Goal: Task Accomplishment & Management: Manage account settings

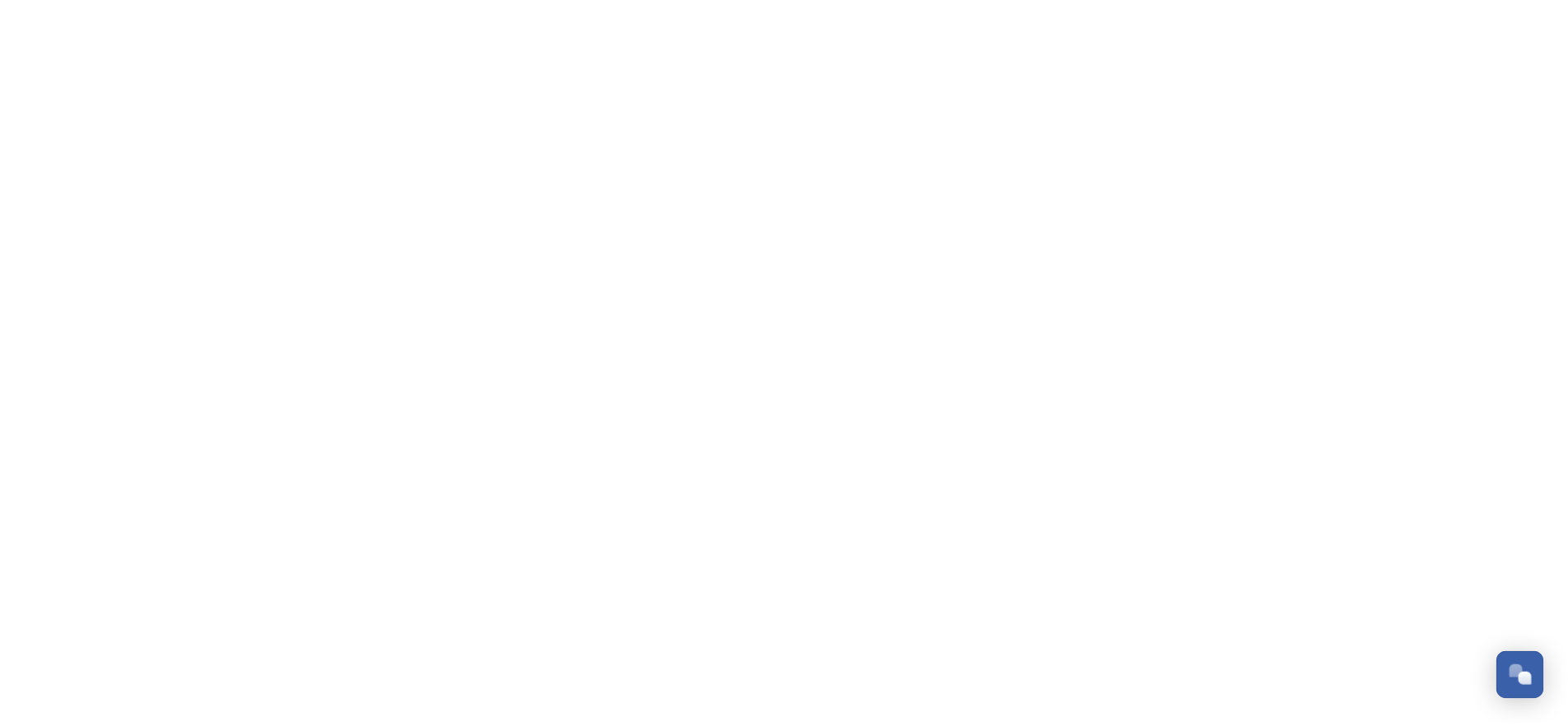
scroll to position [270, 0]
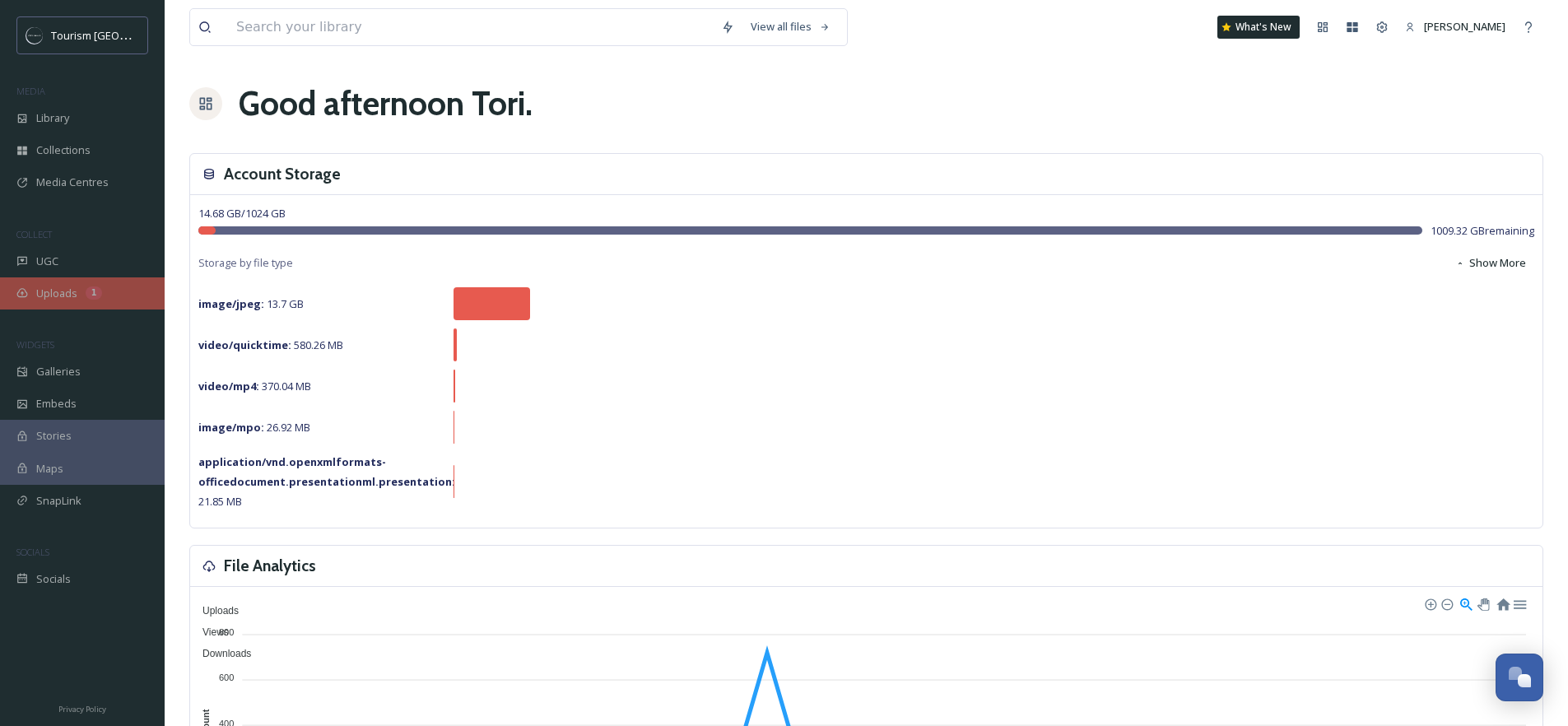
click at [26, 286] on div "Uploads 1" at bounding box center [82, 293] width 165 height 32
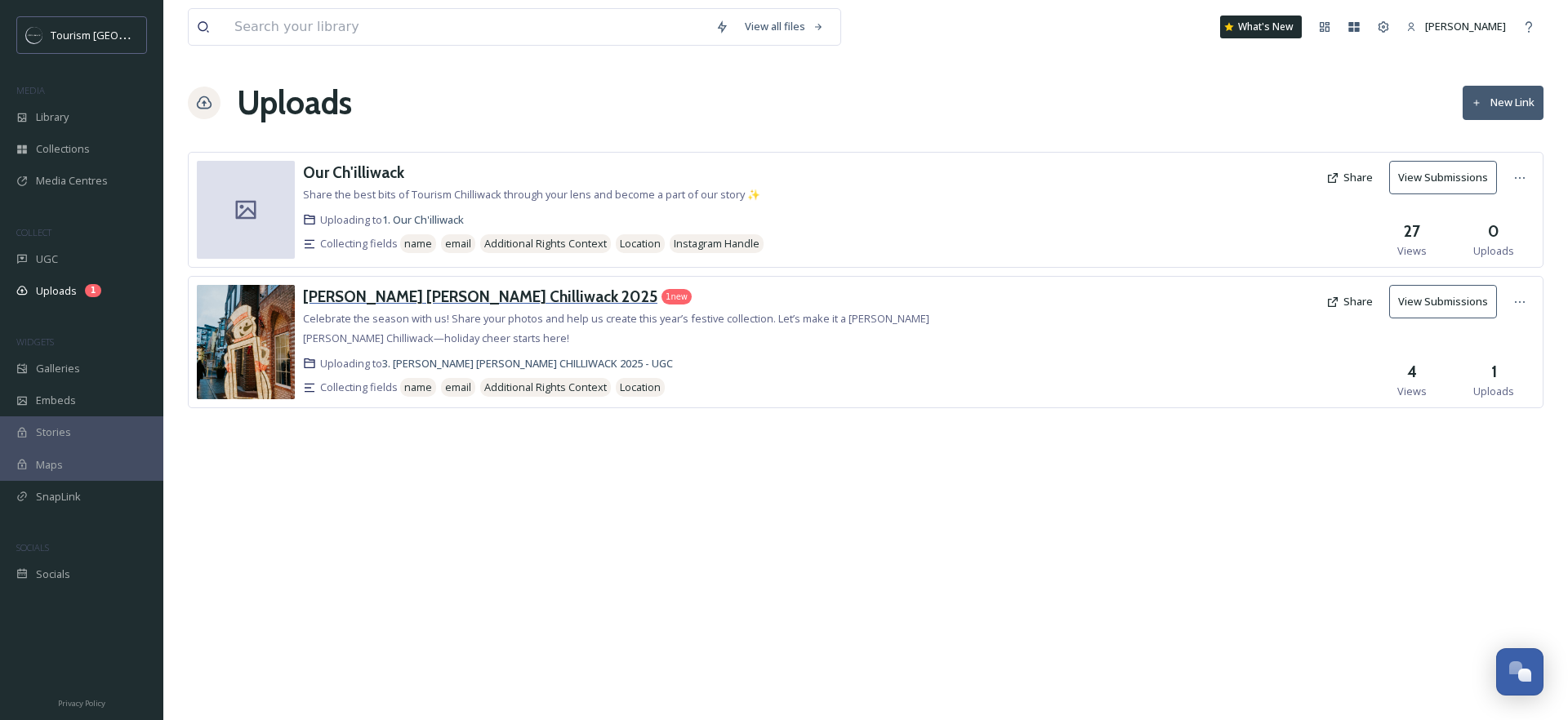
click at [430, 296] on h3 "[PERSON_NAME] [PERSON_NAME] Chilliwack 2025" at bounding box center [480, 296] width 354 height 19
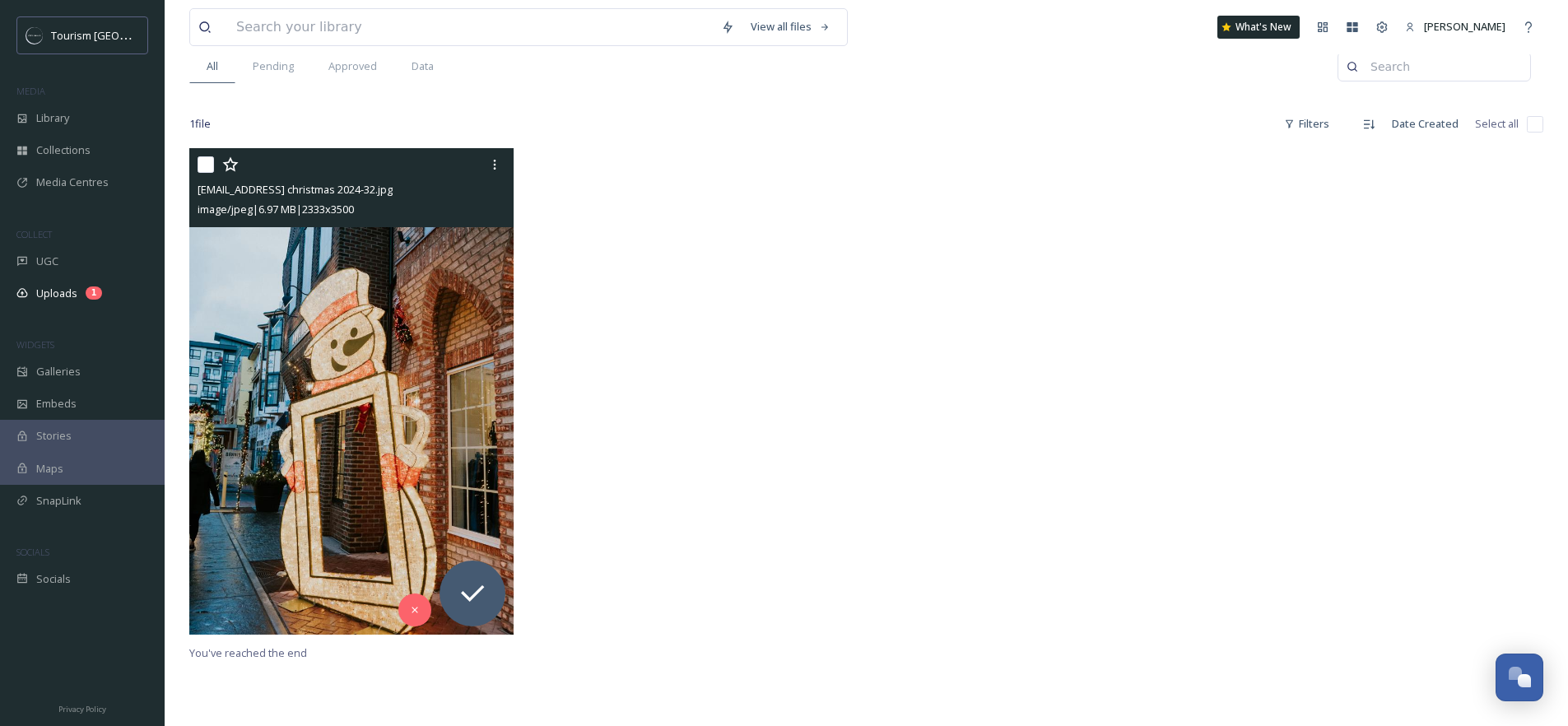
scroll to position [3, 0]
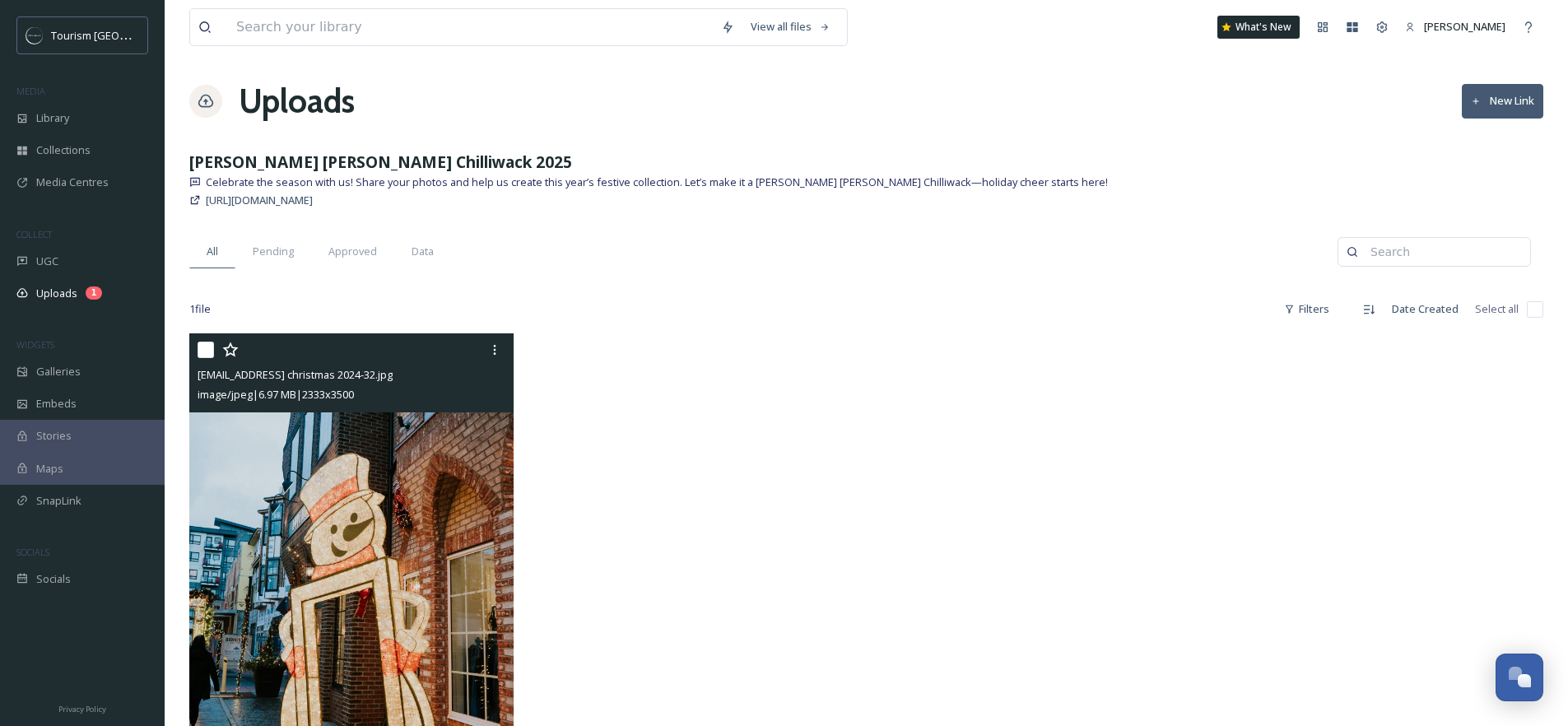
click at [209, 352] on input "checkbox" at bounding box center [206, 350] width 17 height 17
checkbox input "true"
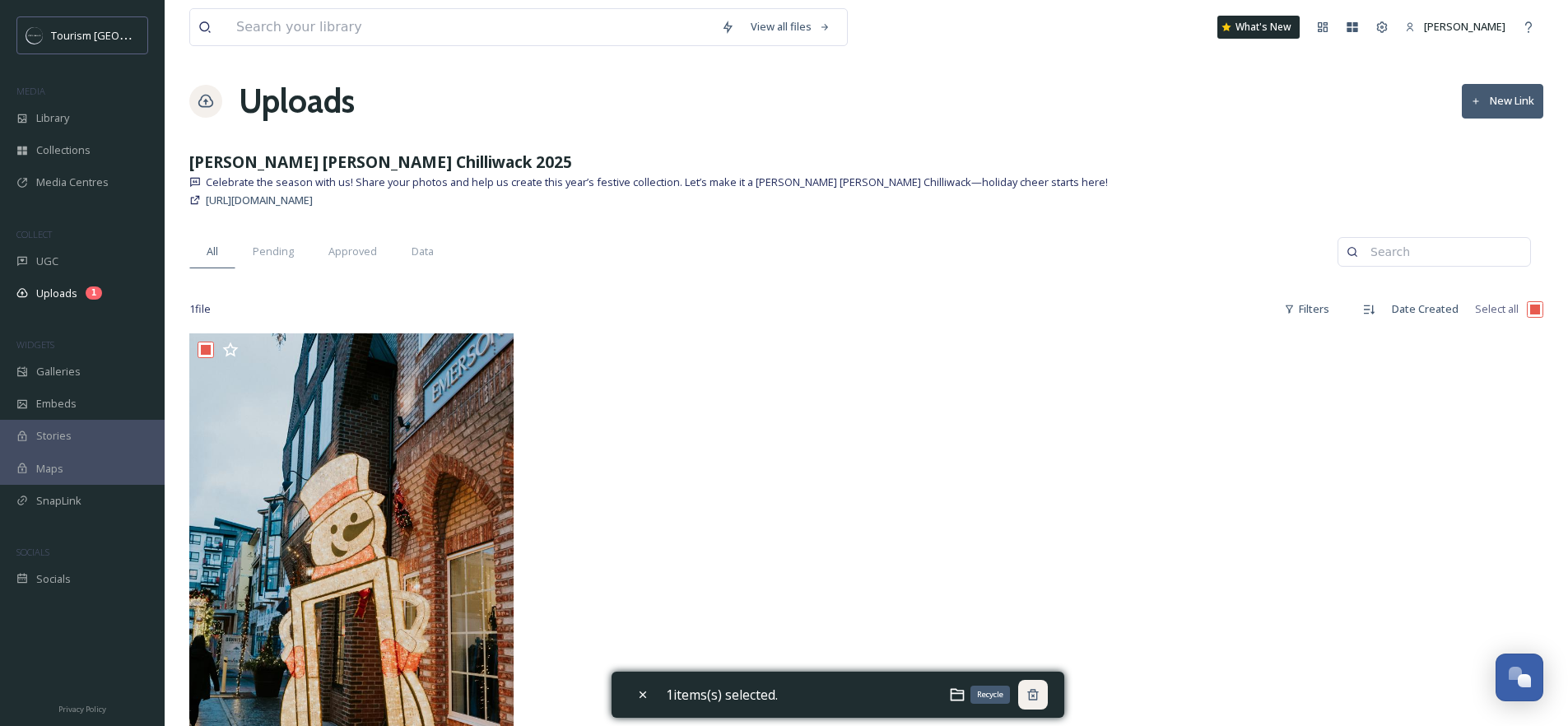
click at [1035, 698] on icon at bounding box center [1033, 695] width 13 height 13
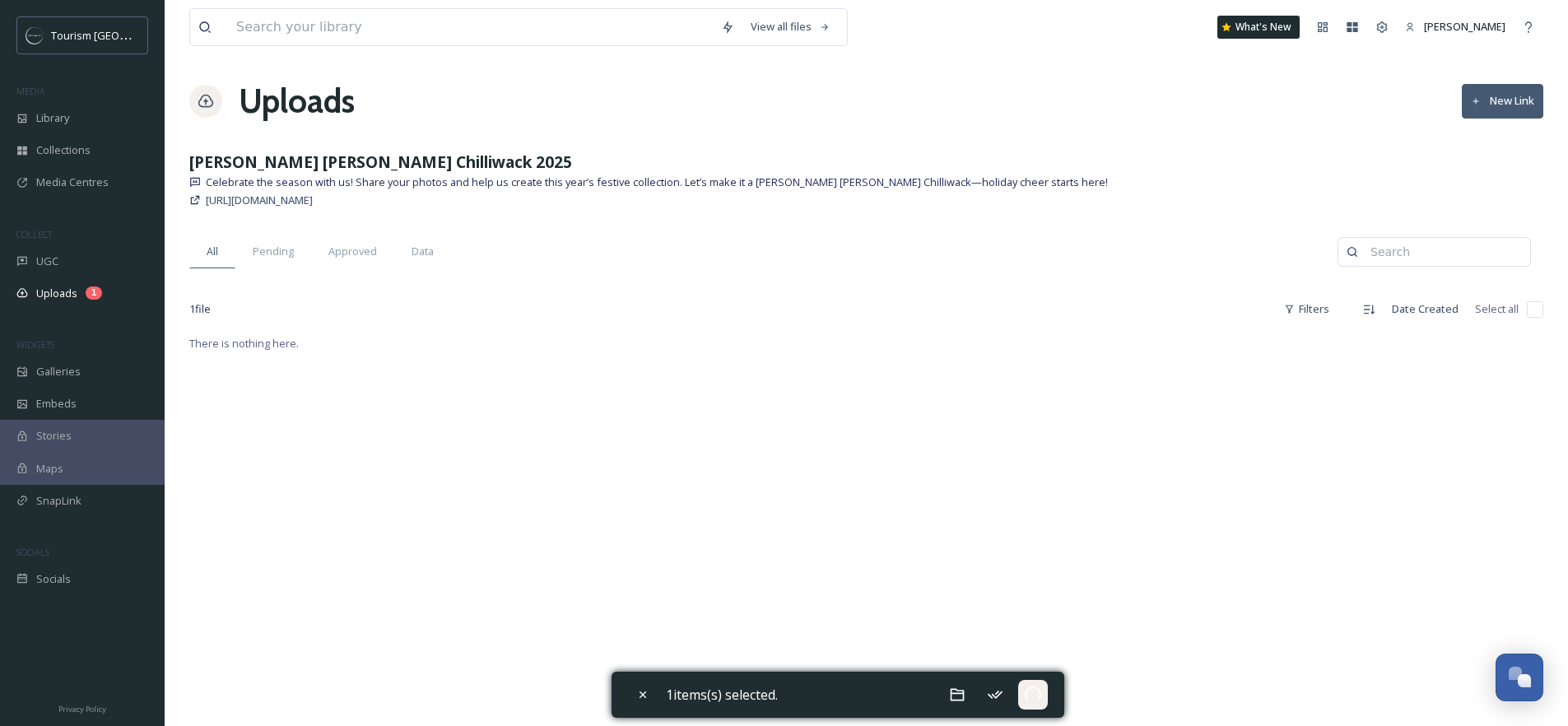
checkbox input "false"
click at [273, 401] on div "There is nothing here." at bounding box center [866, 696] width 1354 height 726
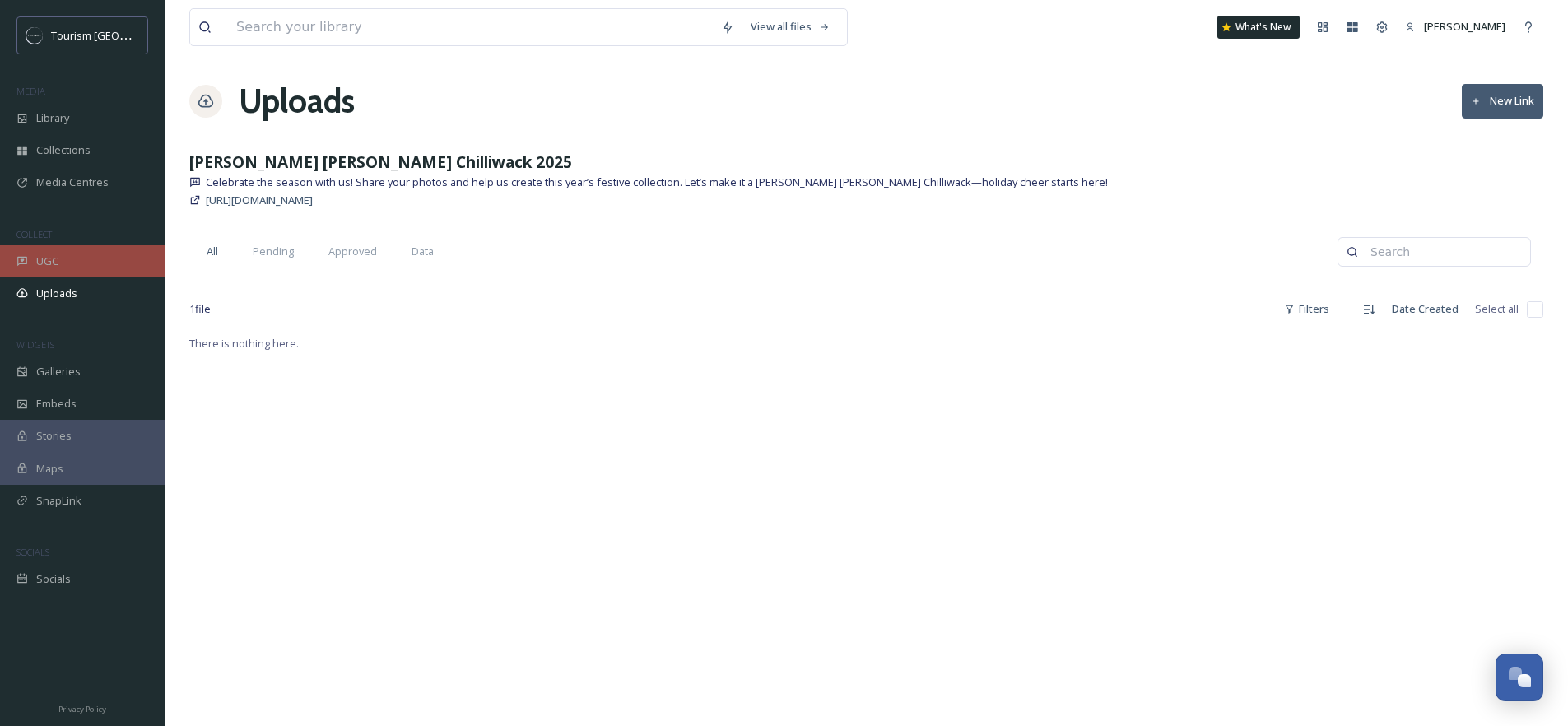
click at [92, 269] on div "UGC" at bounding box center [82, 261] width 165 height 32
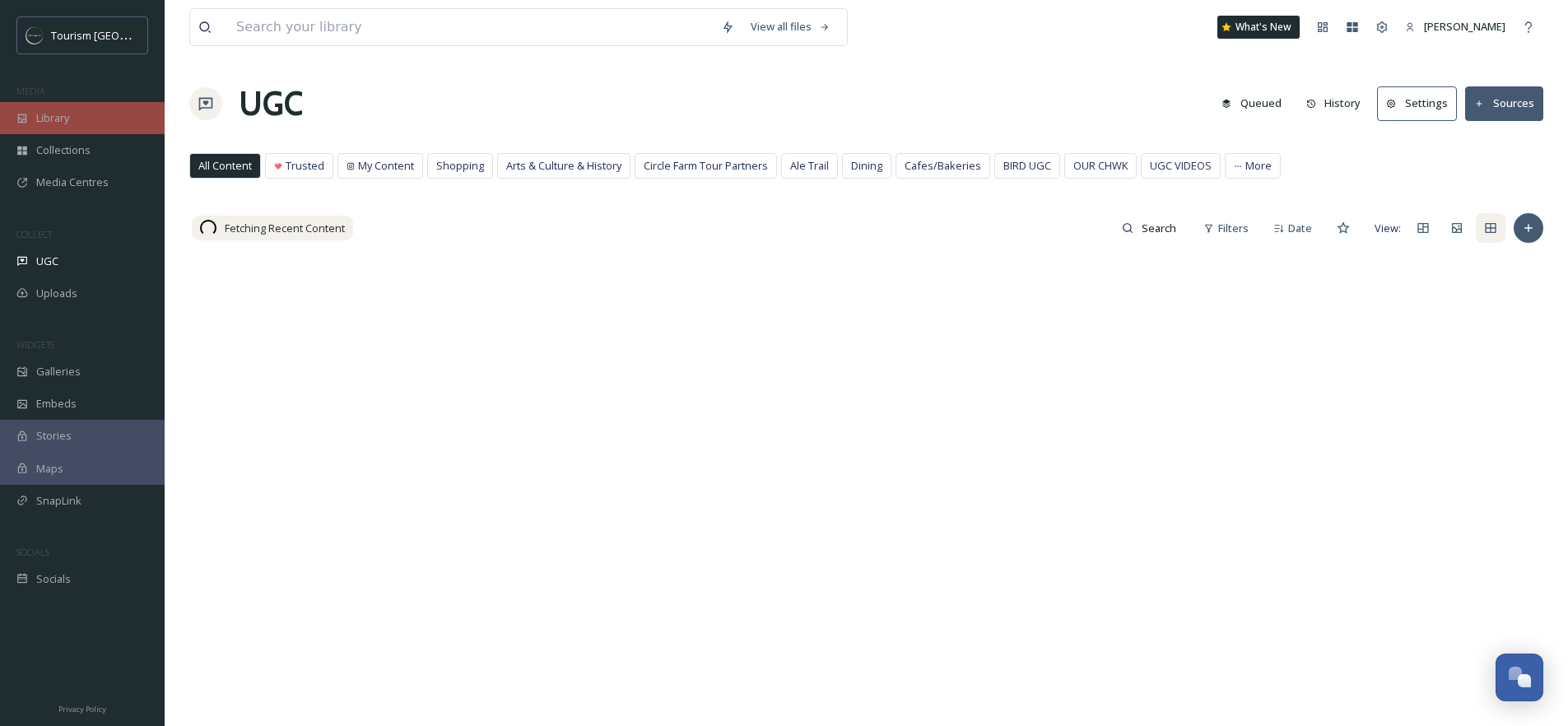
click at [90, 114] on div "Library" at bounding box center [82, 118] width 165 height 32
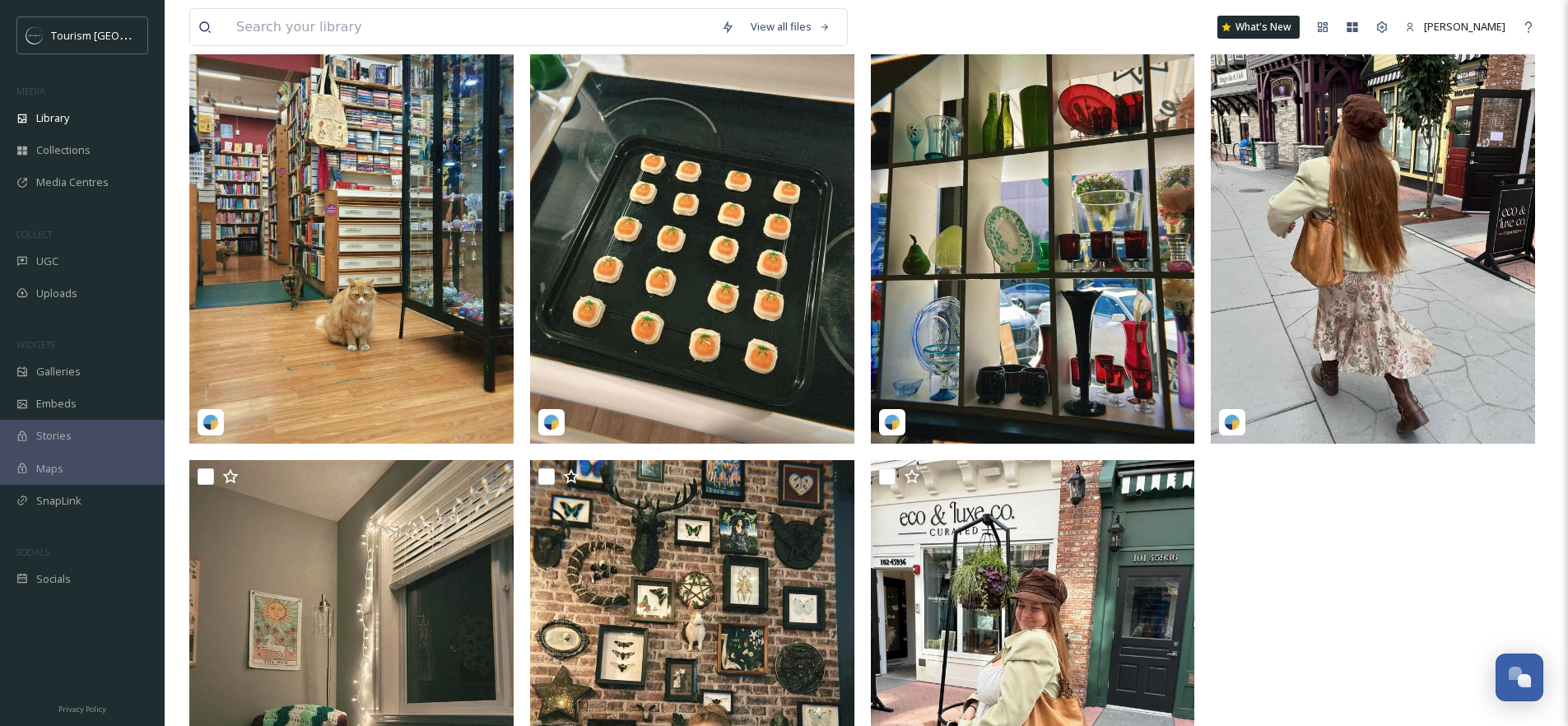
scroll to position [1051, 0]
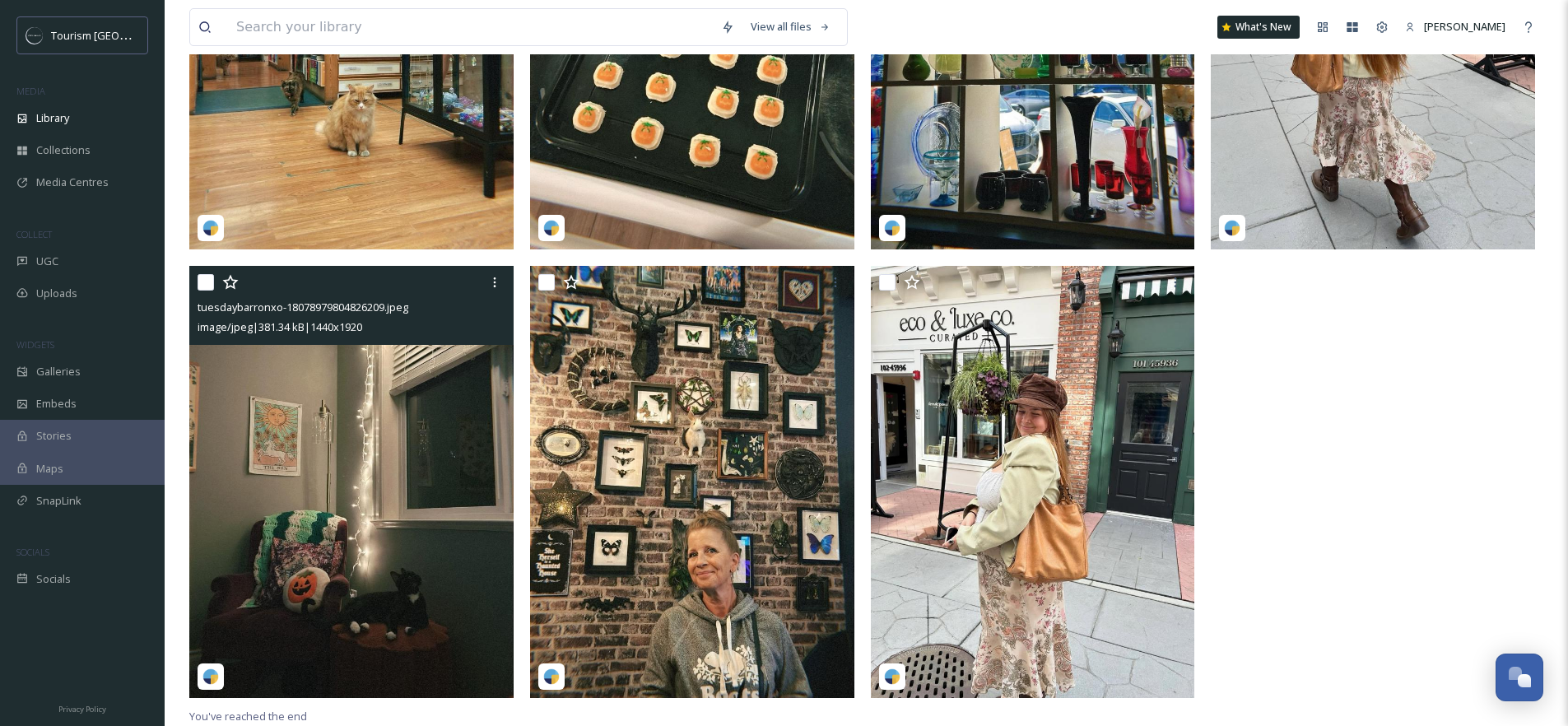
click at [208, 282] on input "checkbox" at bounding box center [206, 283] width 17 height 17
checkbox input "true"
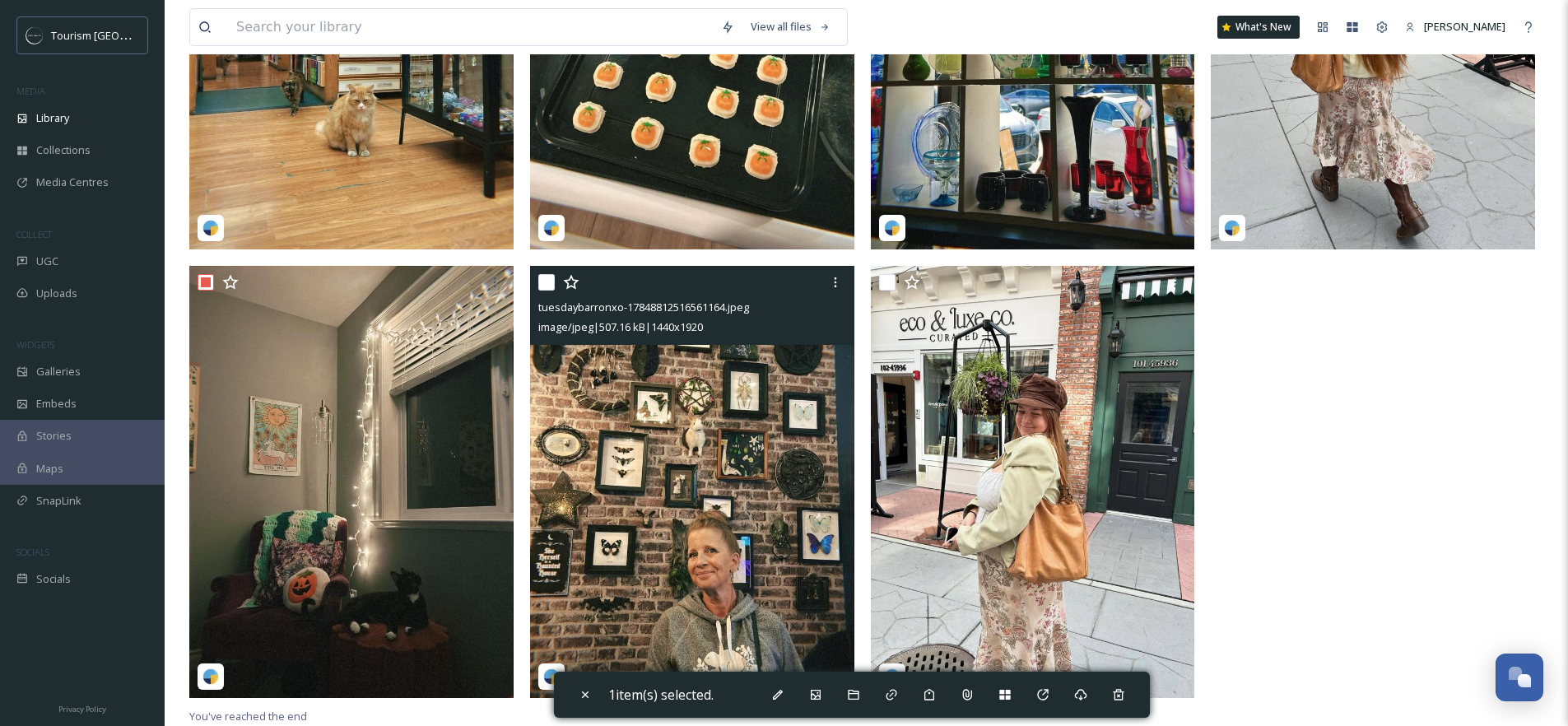
click at [549, 284] on input "checkbox" at bounding box center [547, 283] width 17 height 17
checkbox input "true"
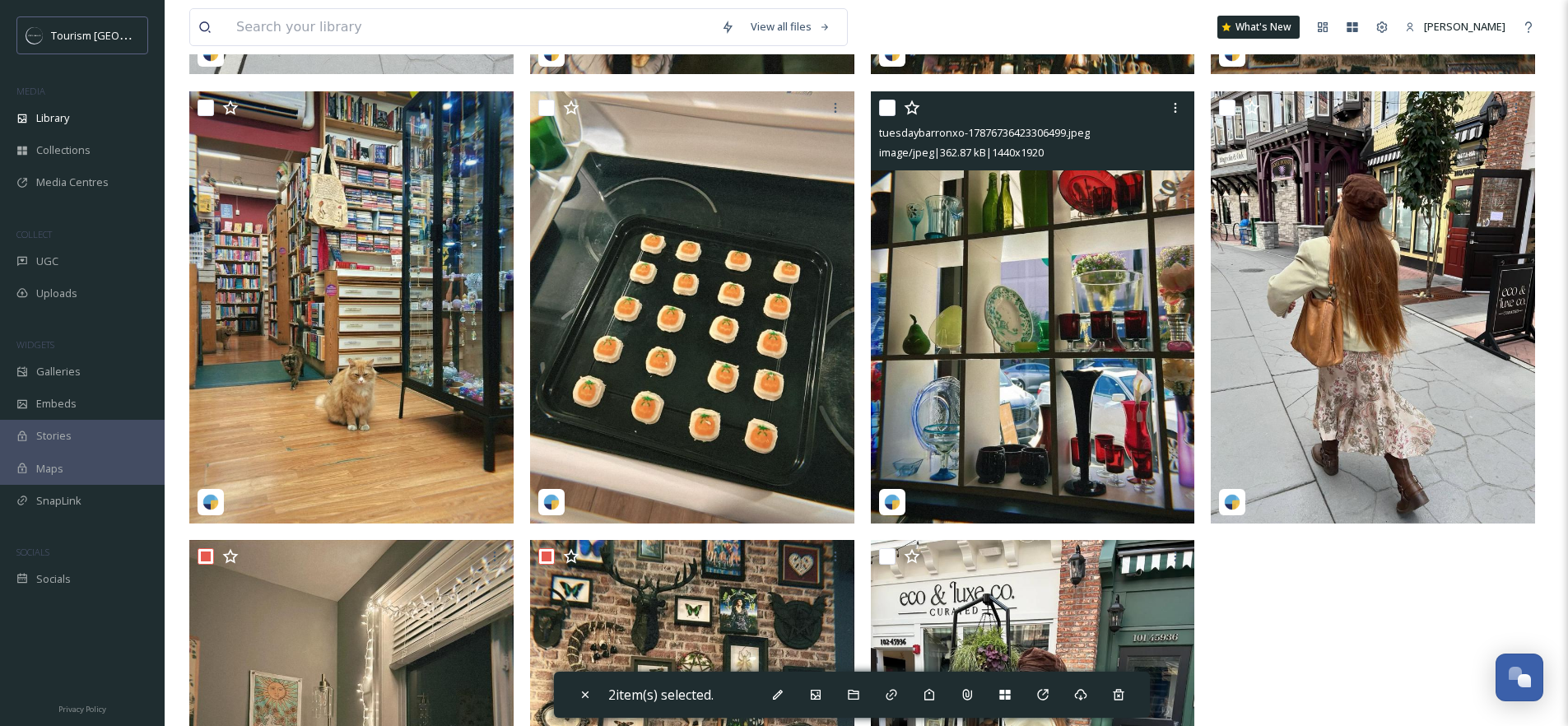
scroll to position [763, 0]
click at [890, 117] on input "checkbox" at bounding box center [888, 108] width 17 height 17
checkbox input "true"
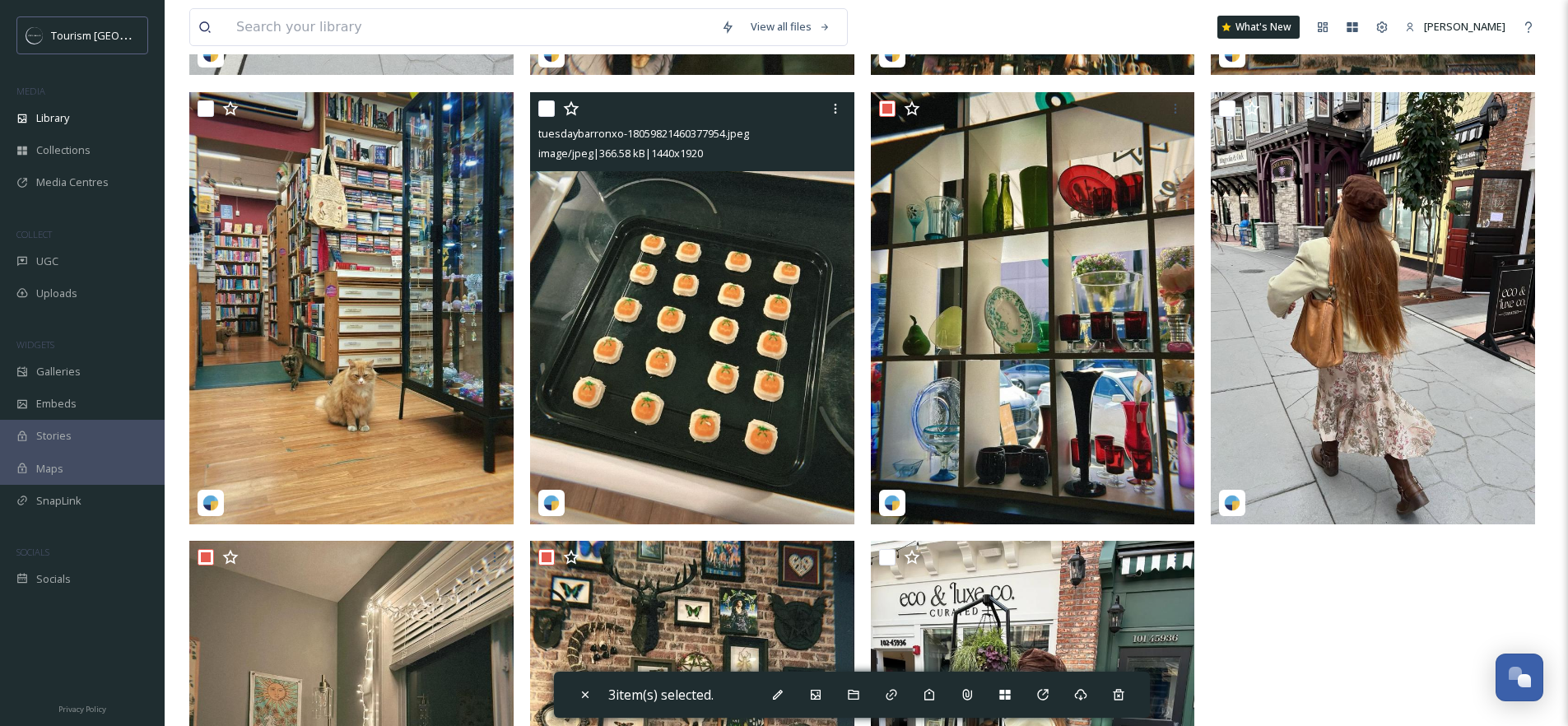
click at [550, 117] on input "checkbox" at bounding box center [547, 108] width 17 height 17
checkbox input "true"
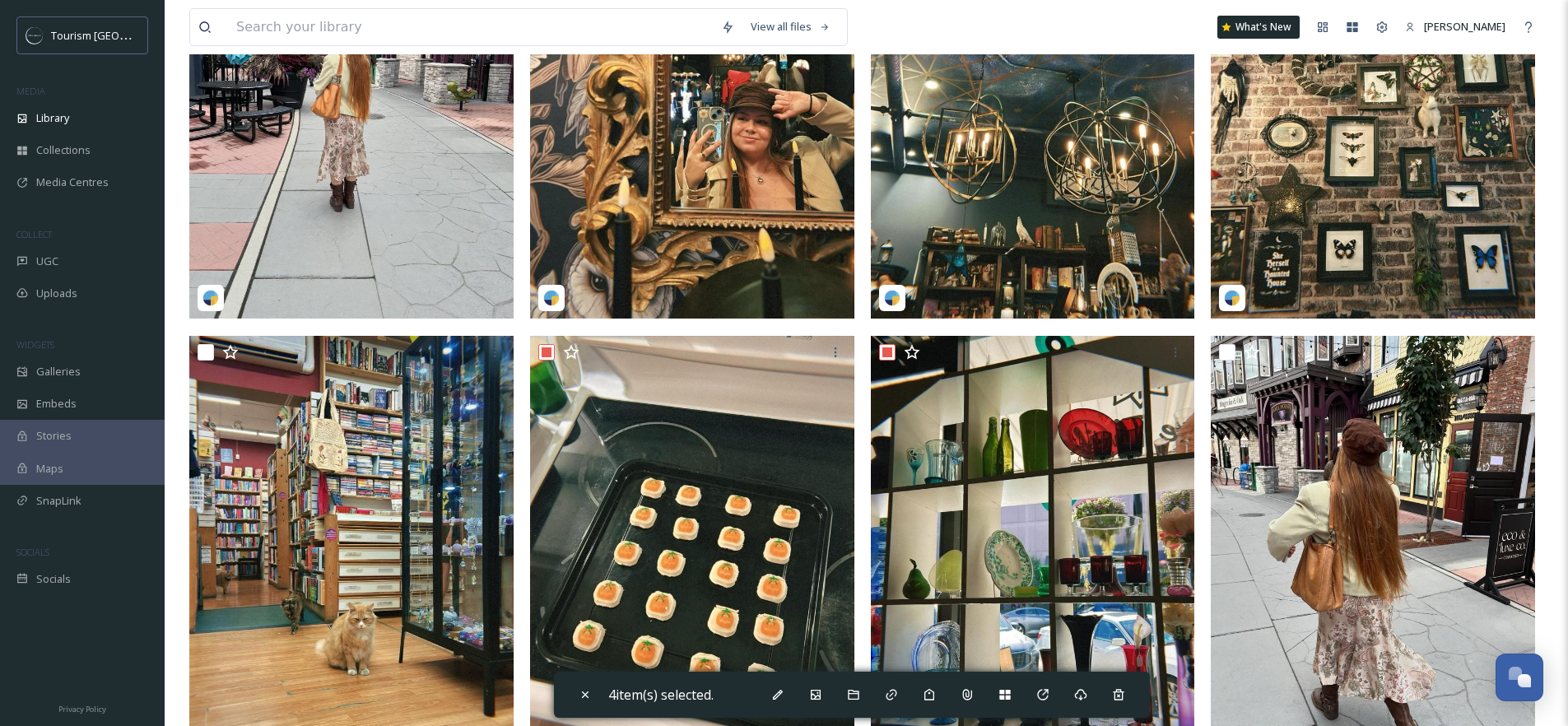
scroll to position [1028, 0]
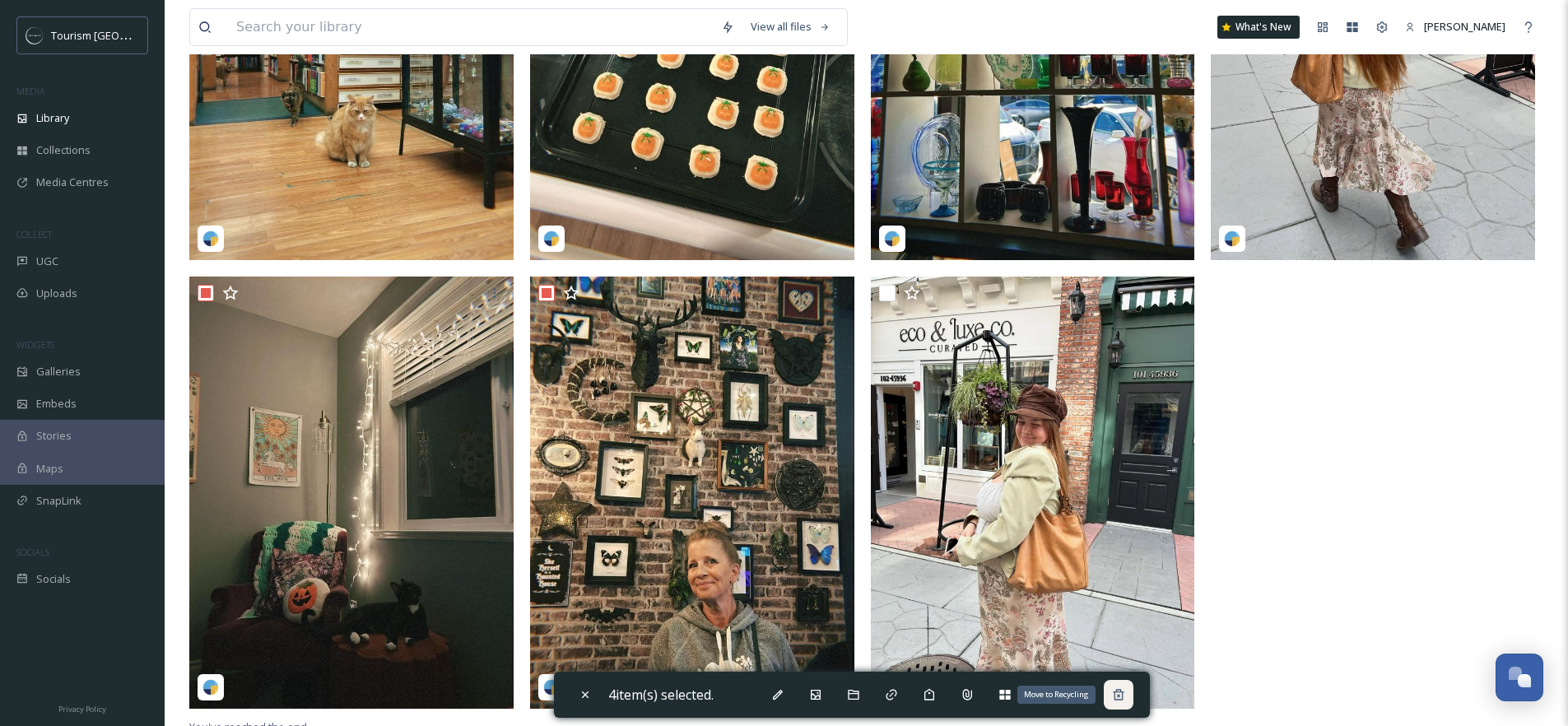
click at [1121, 704] on div "Move to Recycling" at bounding box center [1119, 695] width 30 height 30
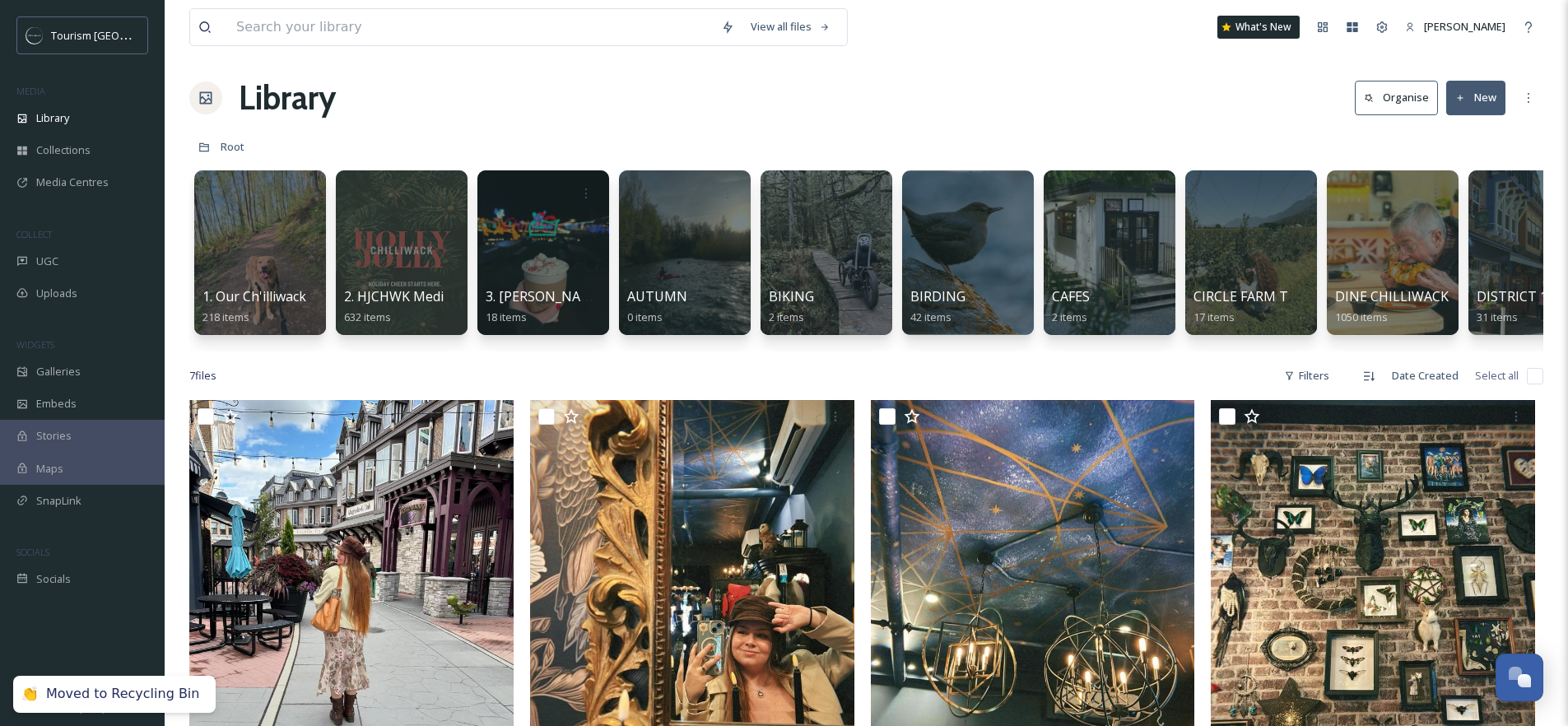
scroll to position [0, 0]
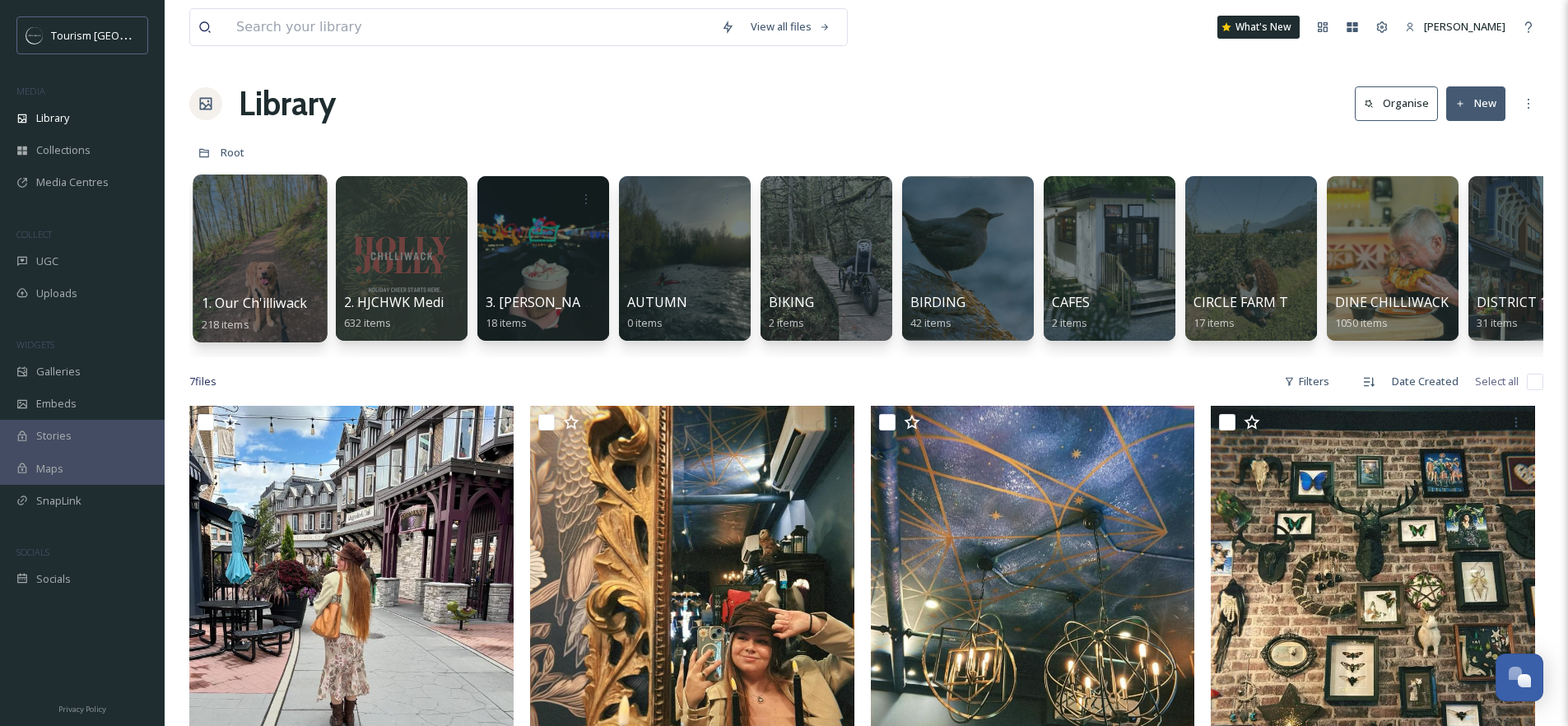
click at [286, 239] on div at bounding box center [259, 258] width 134 height 168
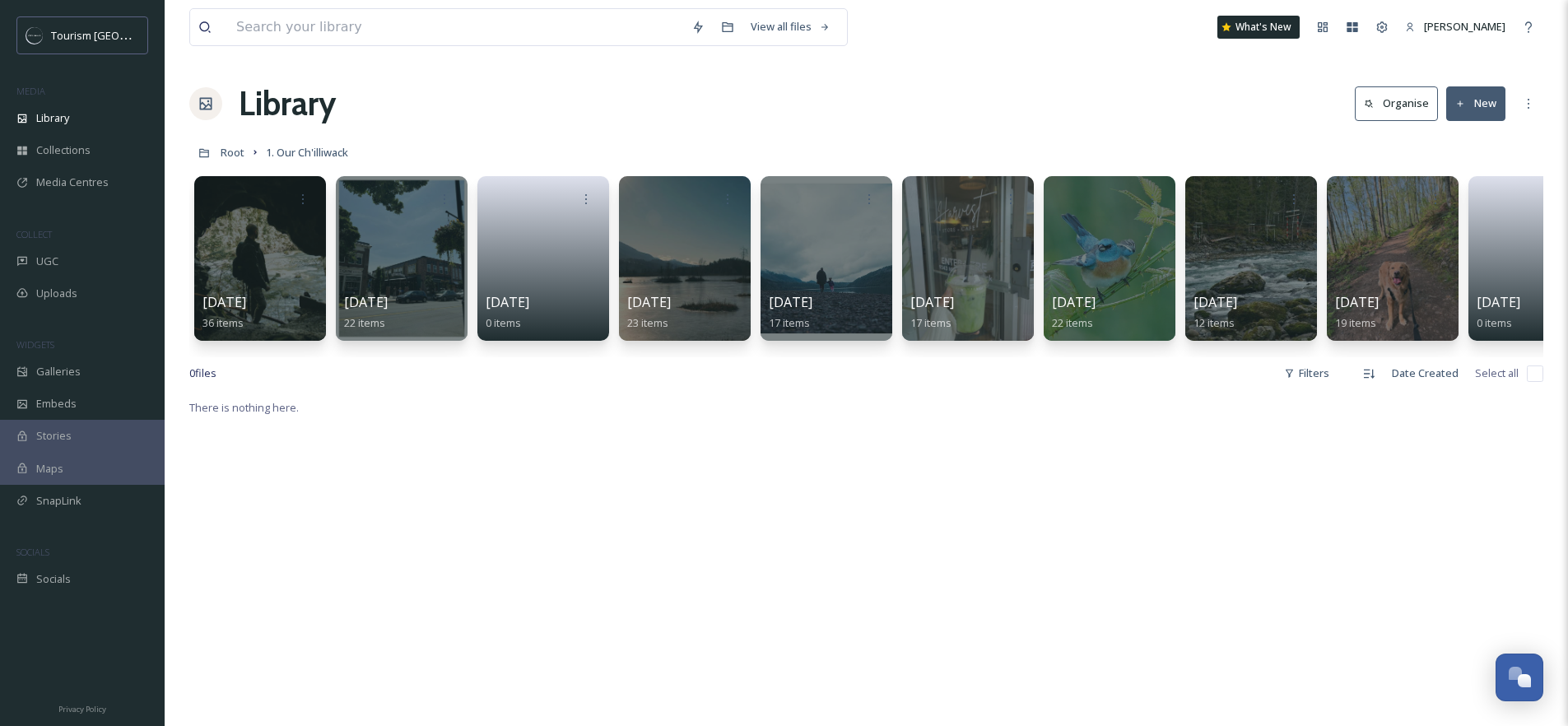
scroll to position [0, 345]
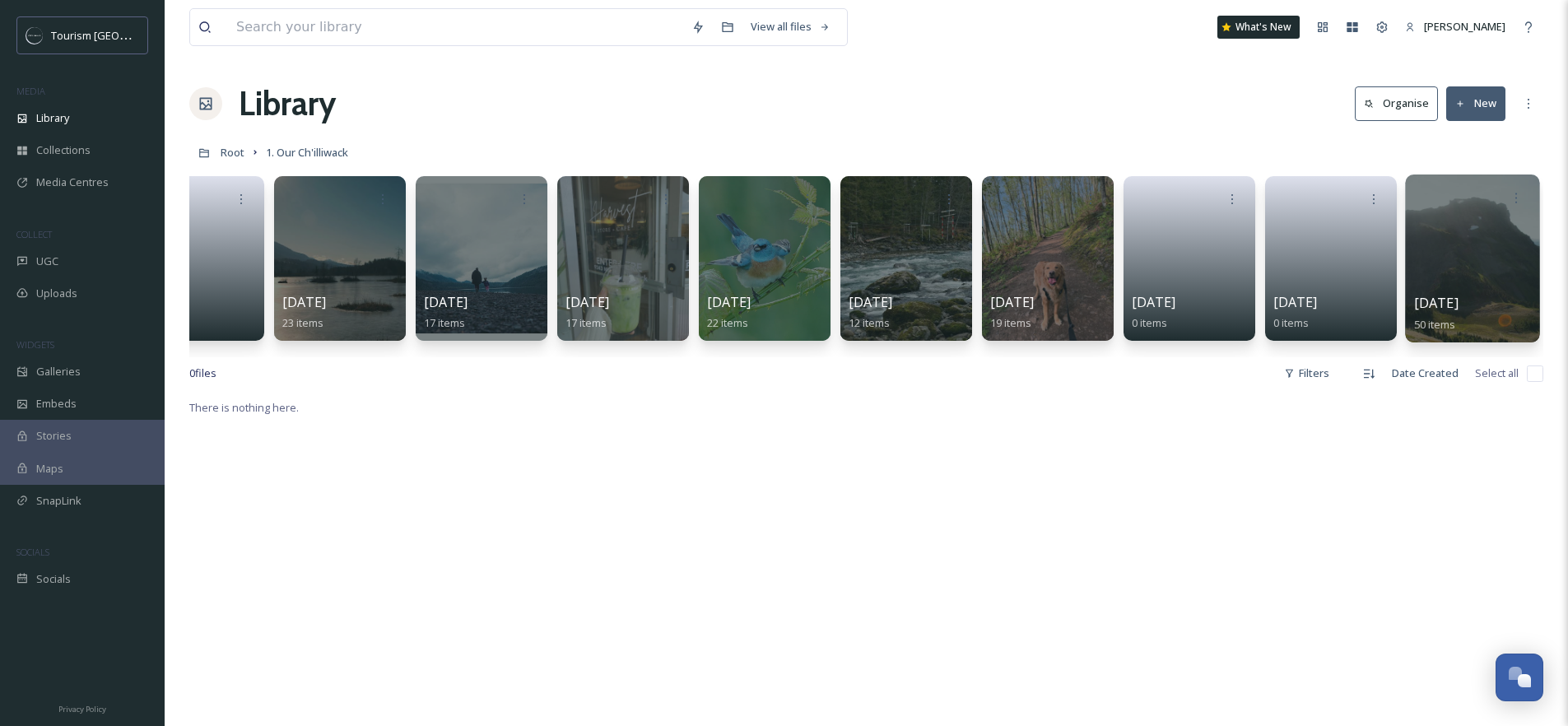
click at [1491, 206] on div at bounding box center [1473, 197] width 118 height 31
click at [1458, 243] on div at bounding box center [1472, 258] width 134 height 168
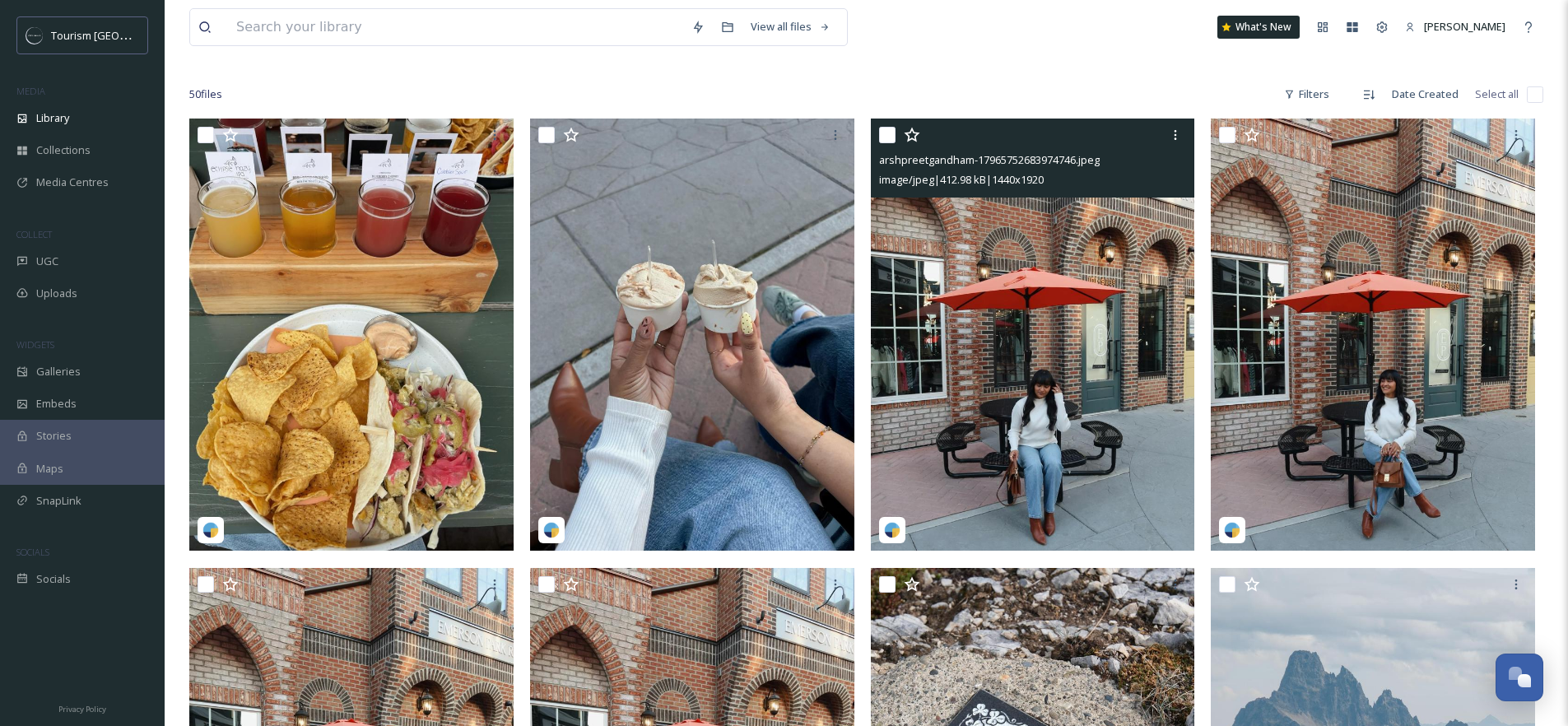
scroll to position [119, 0]
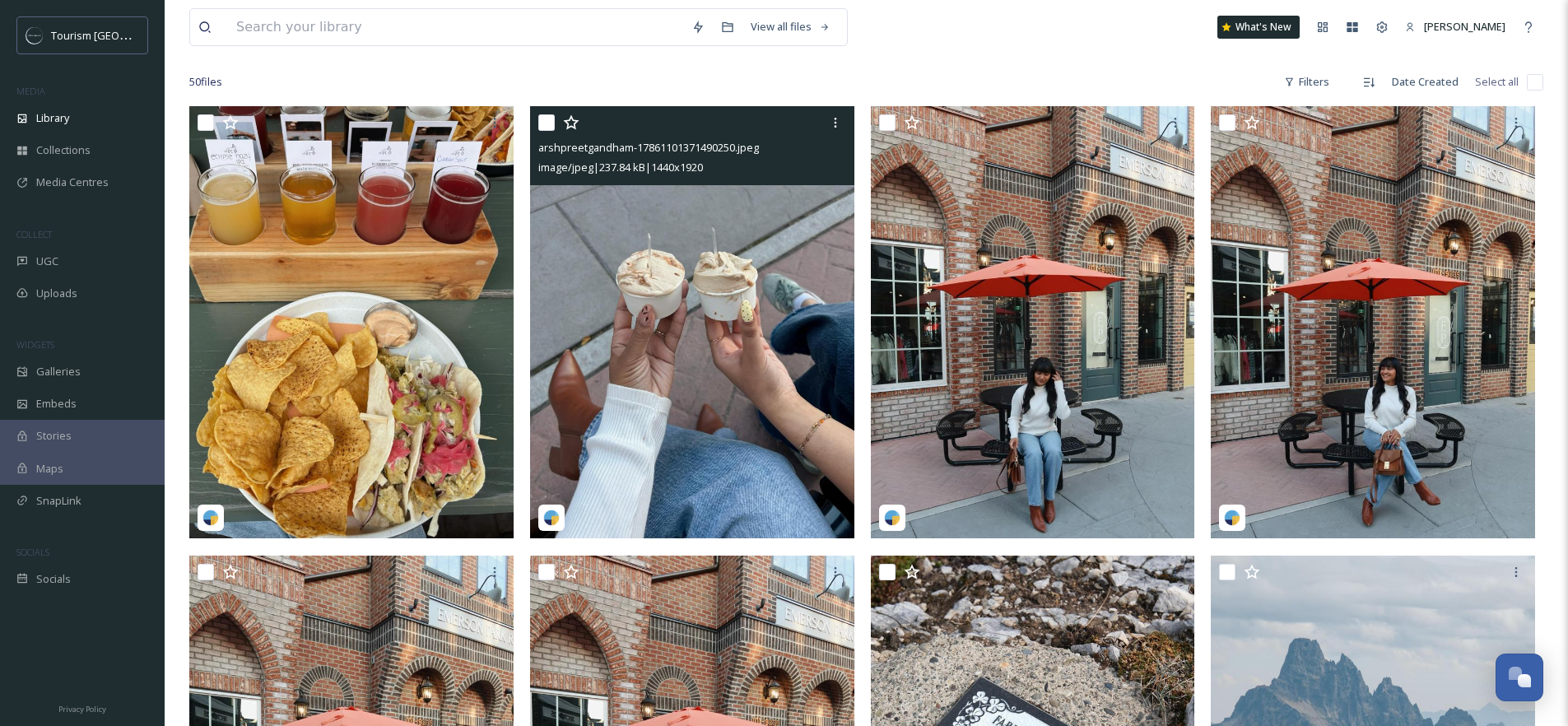
click at [548, 121] on input "checkbox" at bounding box center [547, 122] width 17 height 17
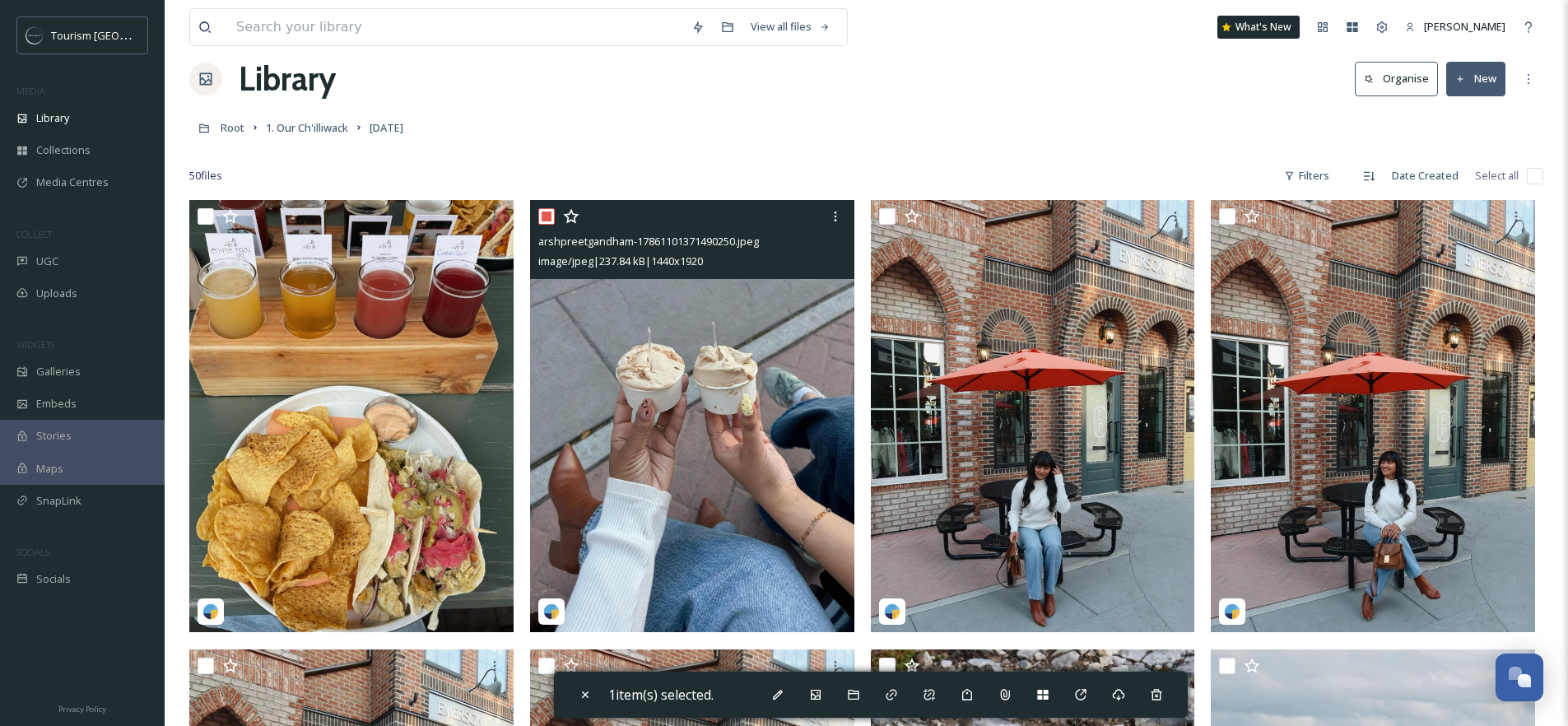
scroll to position [0, 0]
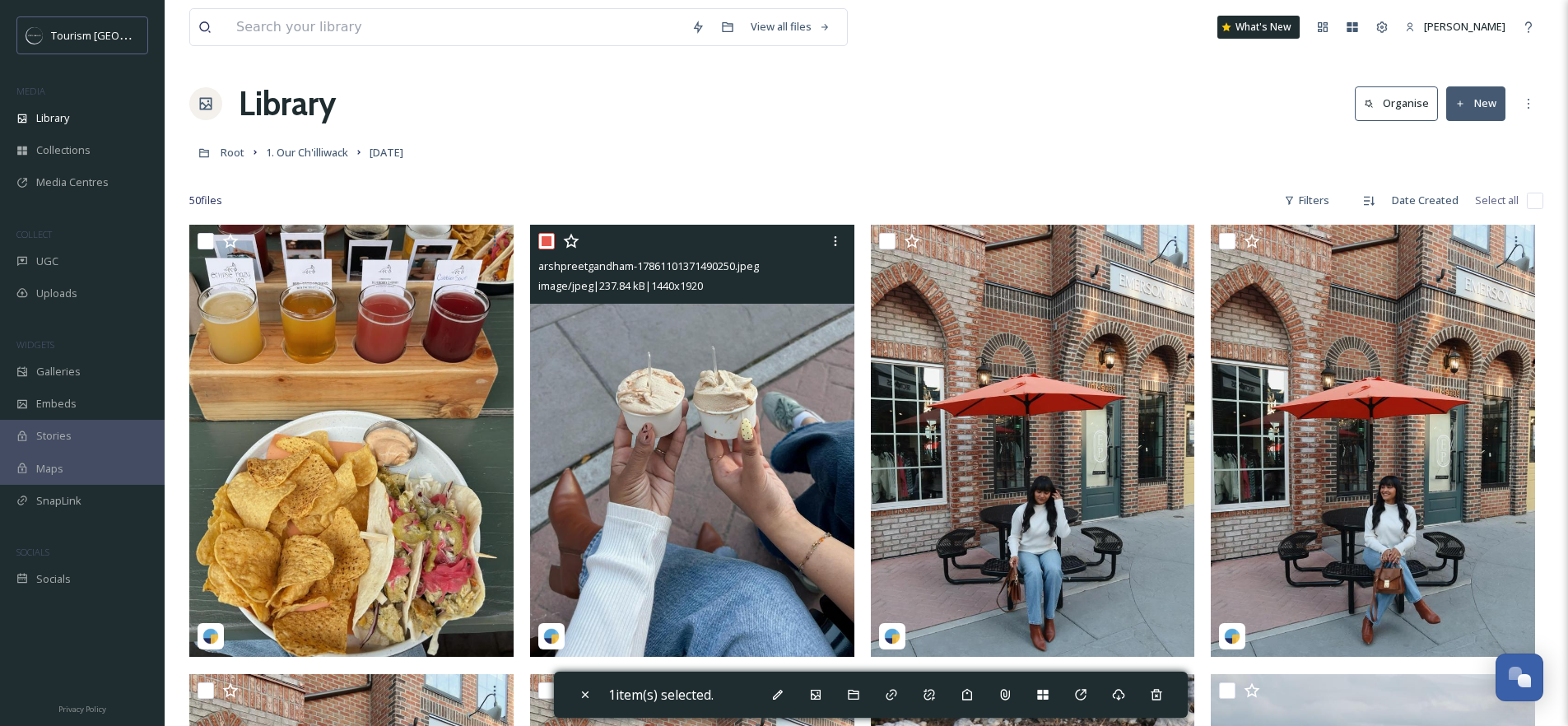
click at [547, 239] on input "checkbox" at bounding box center [547, 241] width 17 height 17
checkbox input "false"
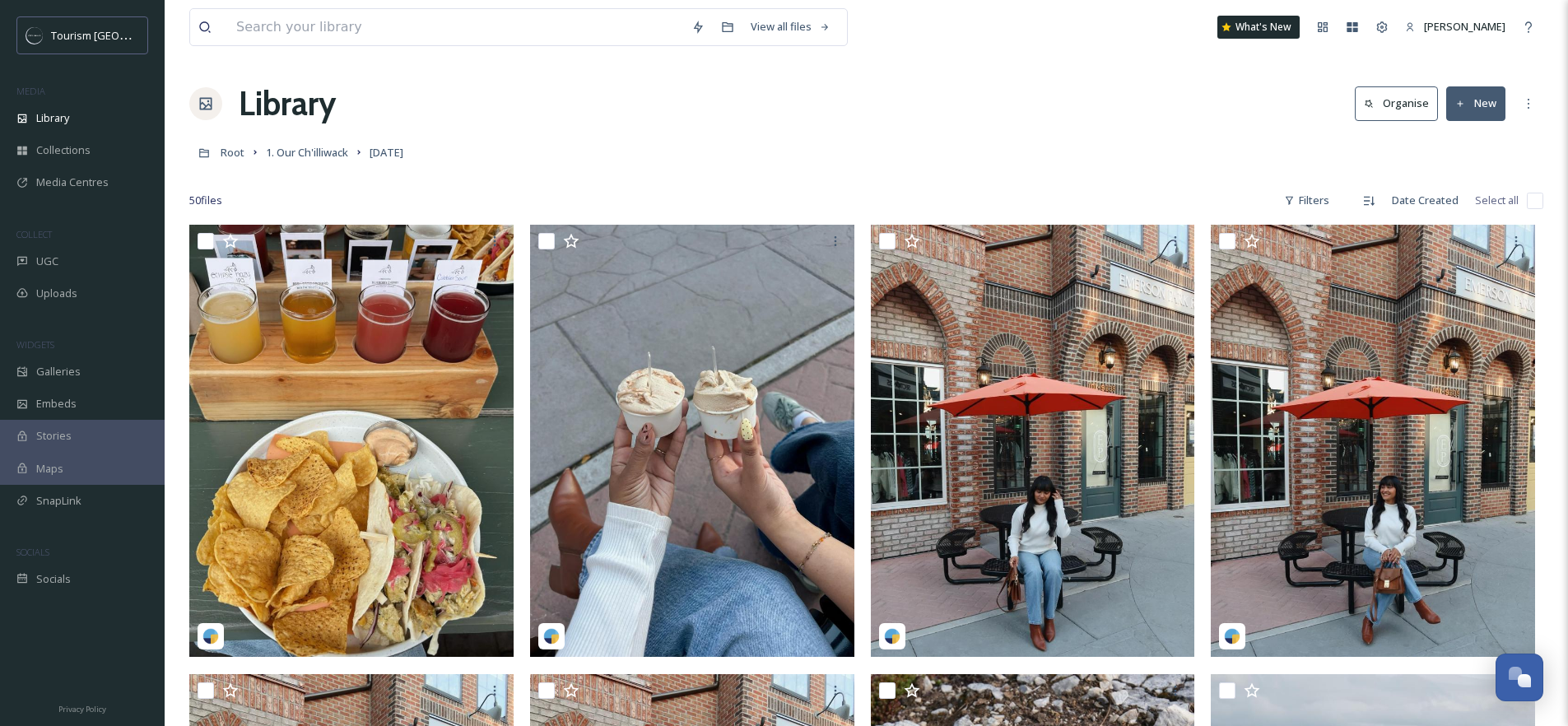
scroll to position [270, 0]
